Goal: Task Accomplishment & Management: Manage account settings

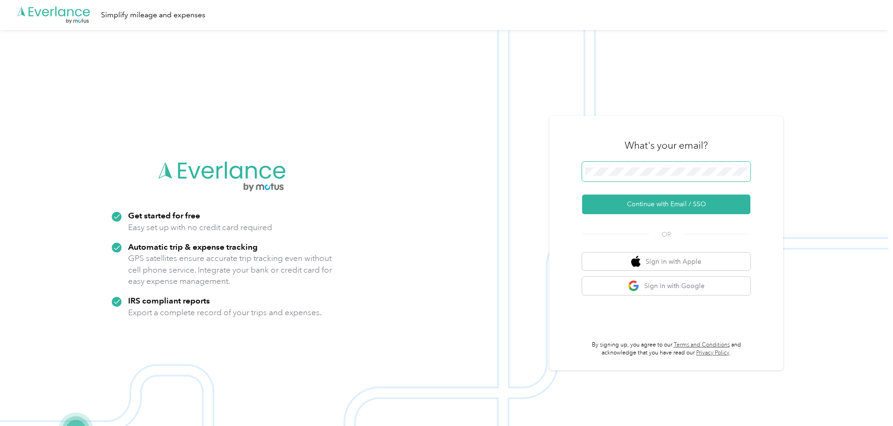
click at [582, 195] on button "Continue with Email / SSO" at bounding box center [666, 205] width 168 height 20
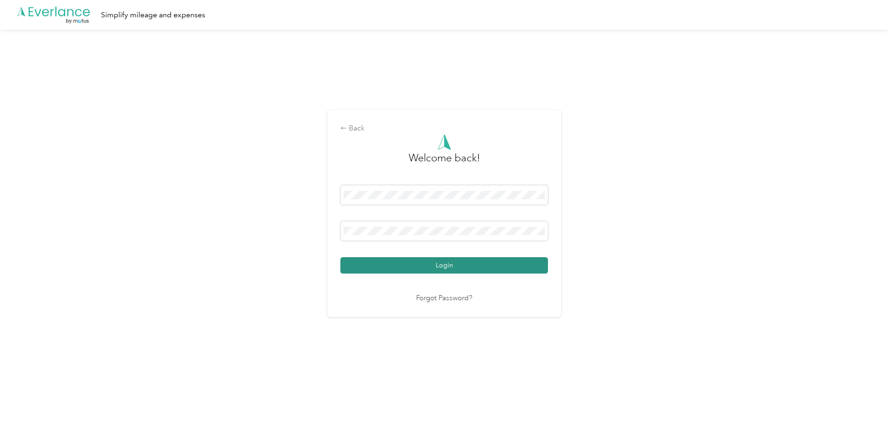
click at [341, 257] on button "Login" at bounding box center [445, 265] width 208 height 16
